Goal: Find specific page/section: Find specific page/section

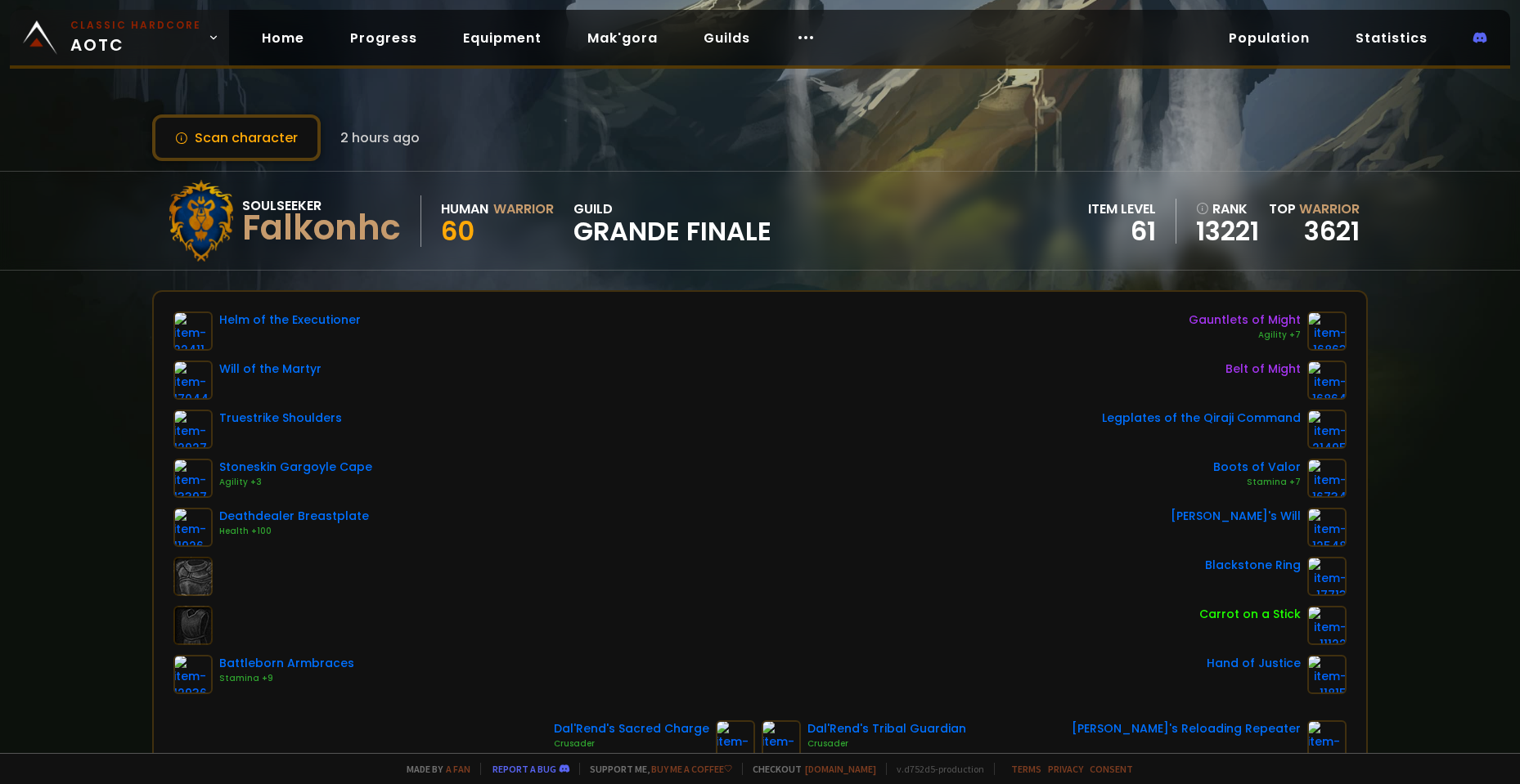
scroll to position [164, 0]
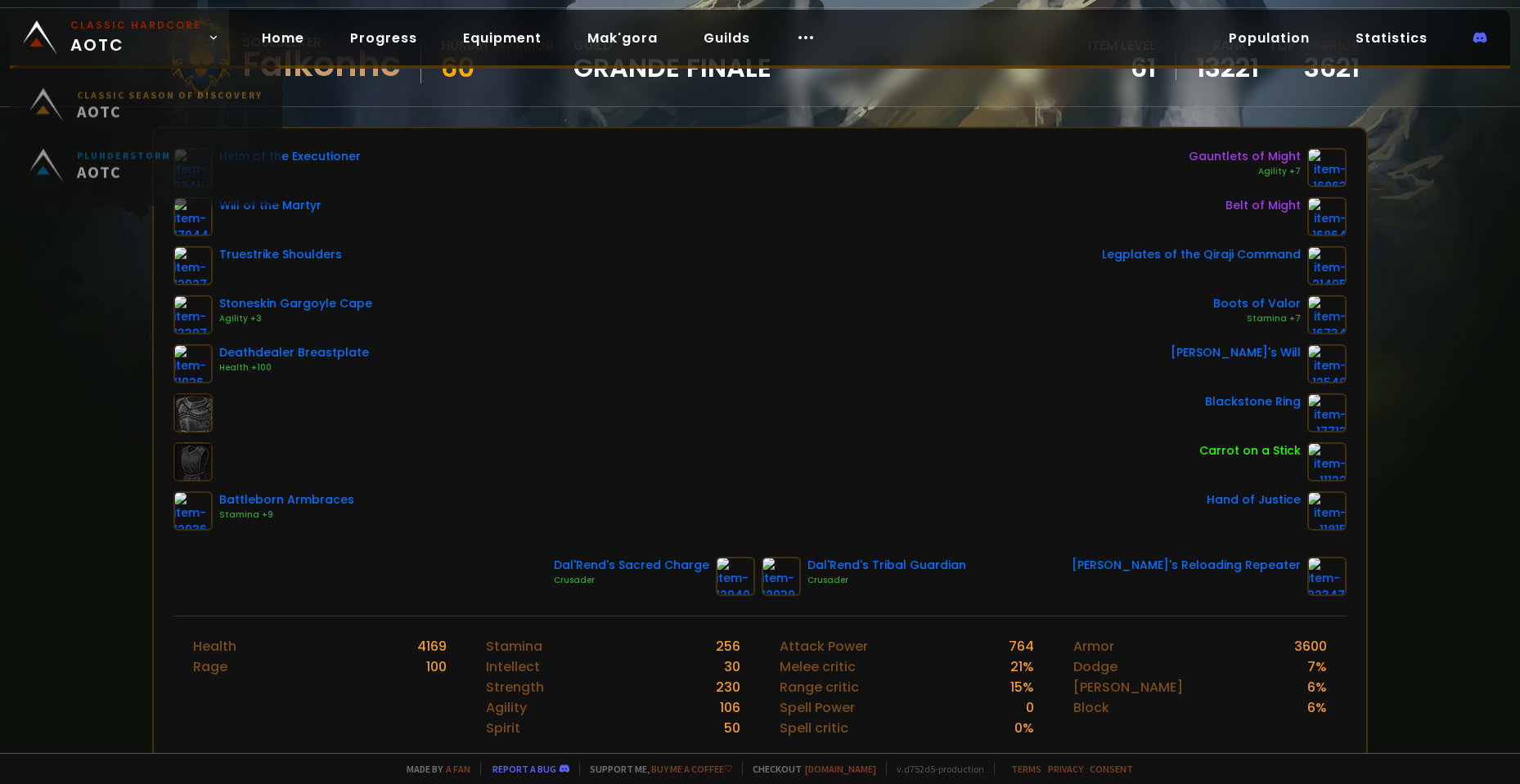
click at [118, 22] on small "Classic Hardcore" at bounding box center [136, 25] width 131 height 15
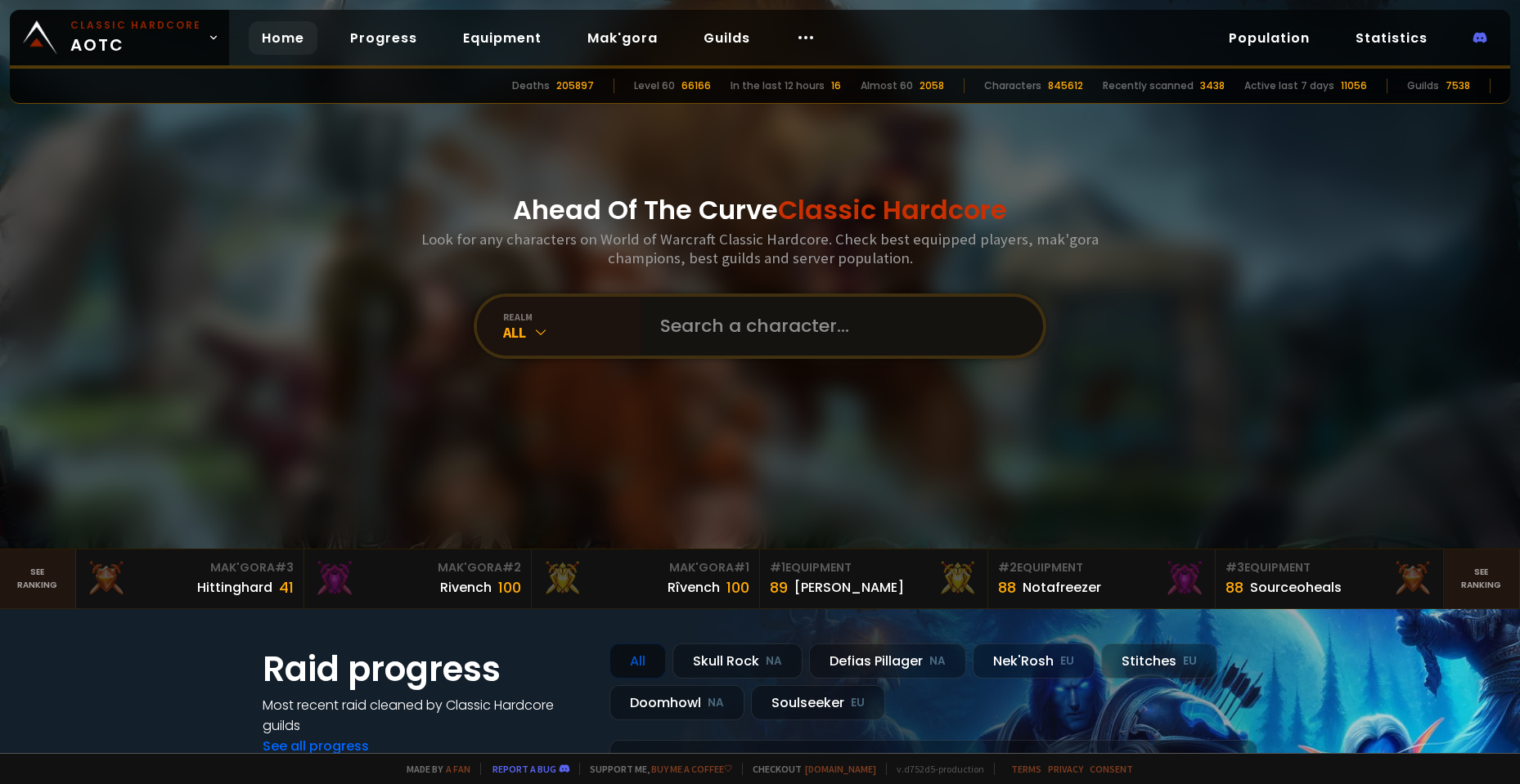
click at [650, 316] on input "text" at bounding box center [837, 326] width 373 height 59
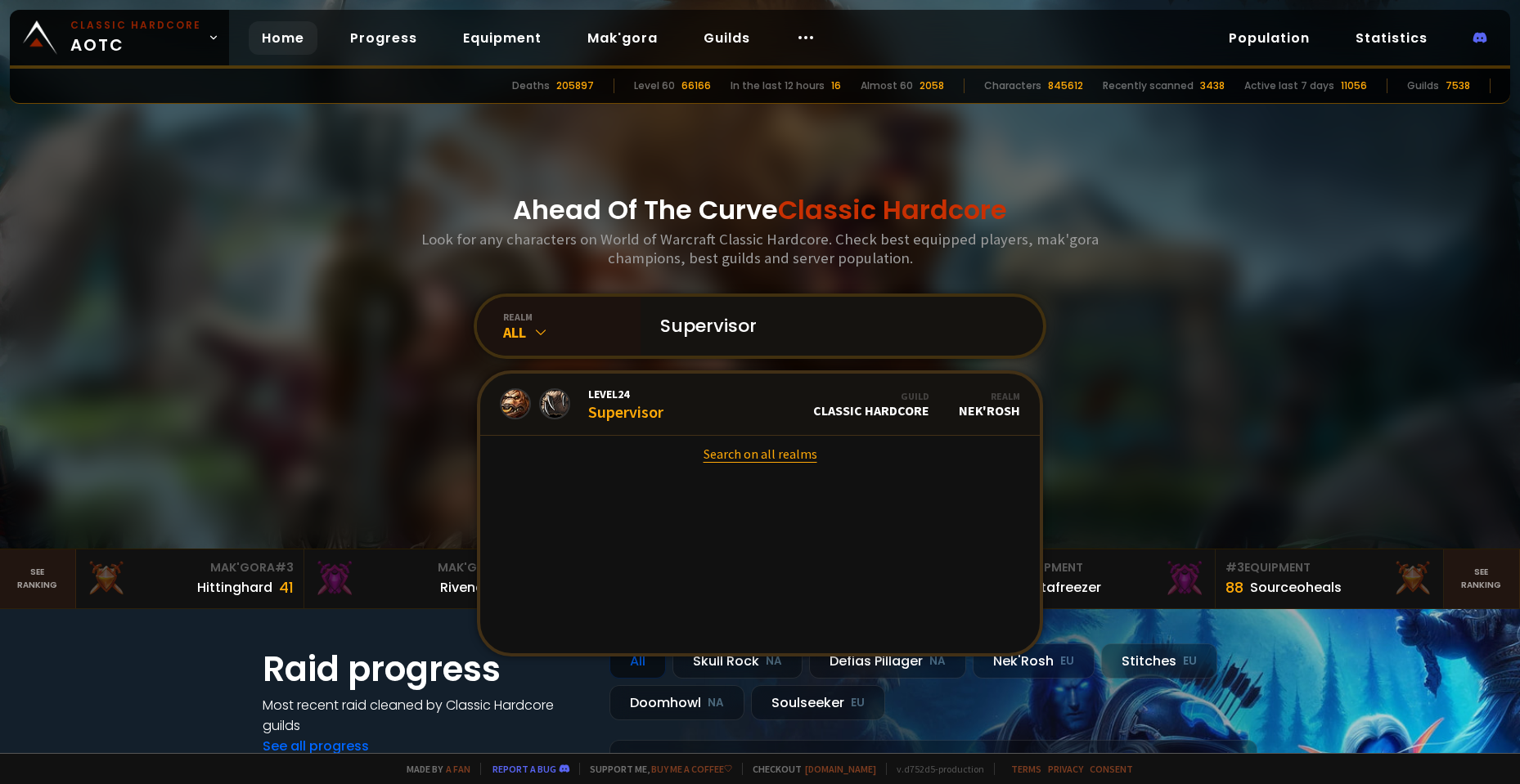
type input "Supervisor"
click at [724, 454] on link "Search on all realms" at bounding box center [759, 454] width 559 height 36
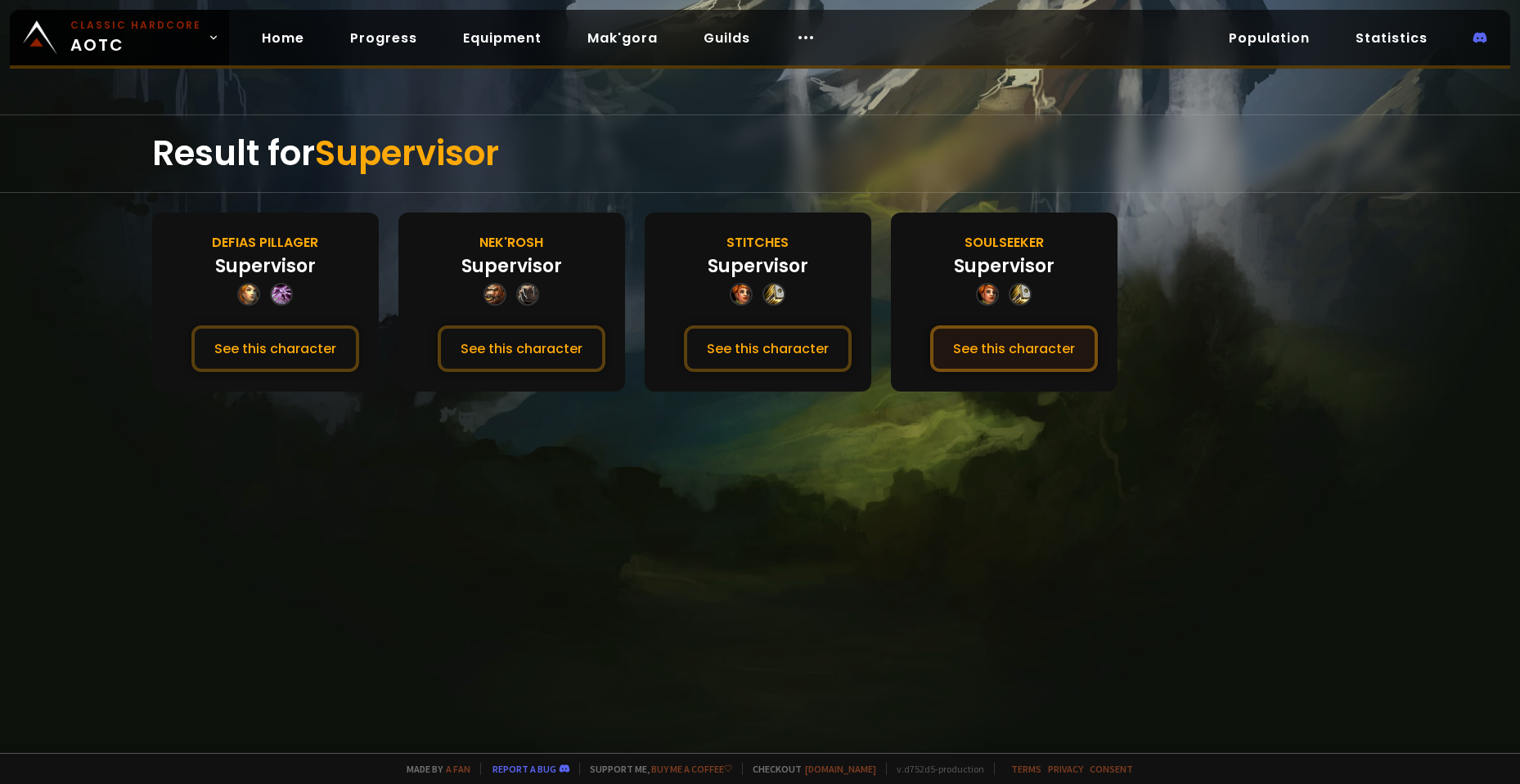
click at [1016, 343] on button "See this character" at bounding box center [1014, 349] width 168 height 47
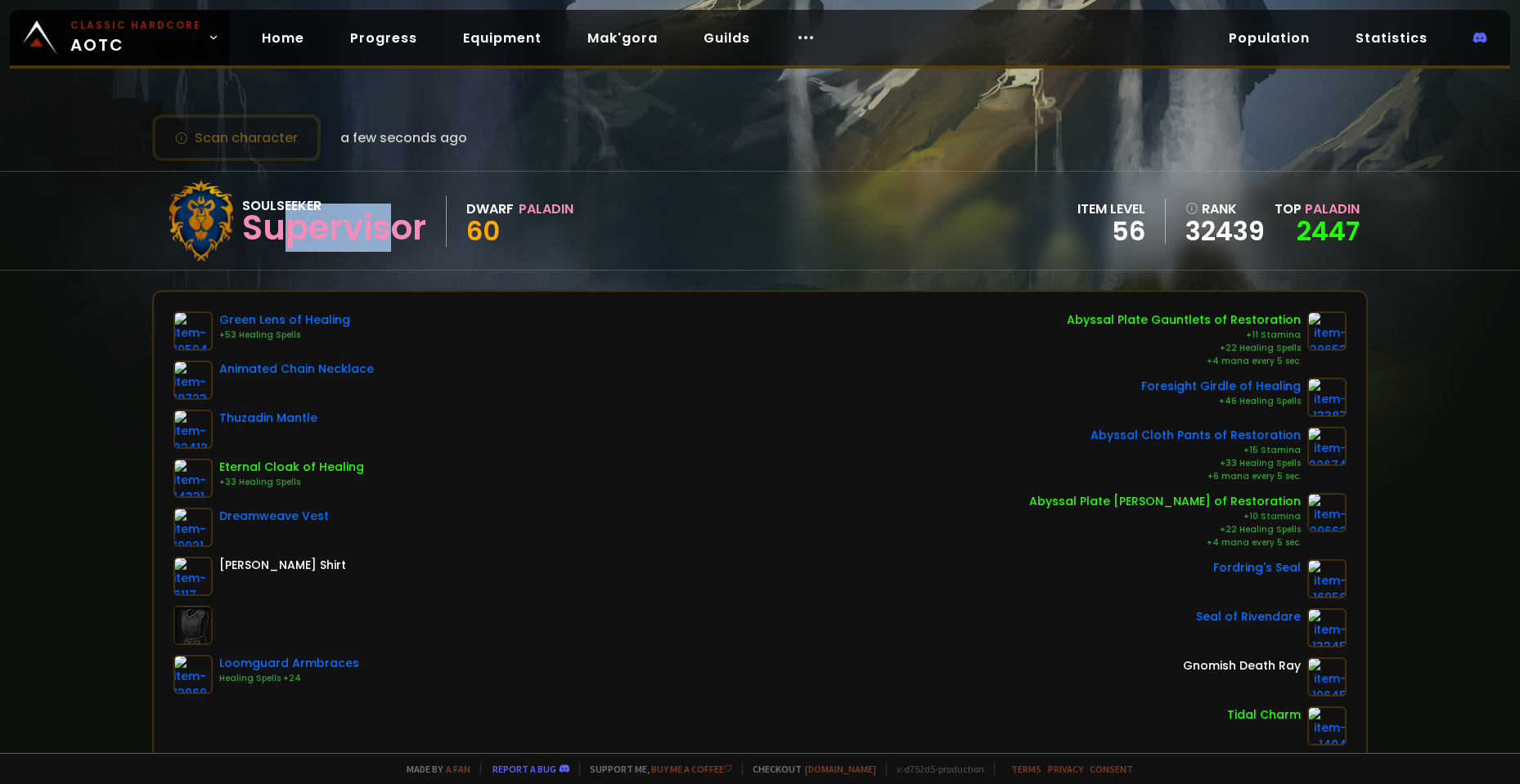
drag, startPoint x: 273, startPoint y: 227, endPoint x: 394, endPoint y: 227, distance: 121.0
click at [394, 227] on div "Supervisor" at bounding box center [334, 228] width 184 height 24
